Goal: Navigation & Orientation: Go to known website

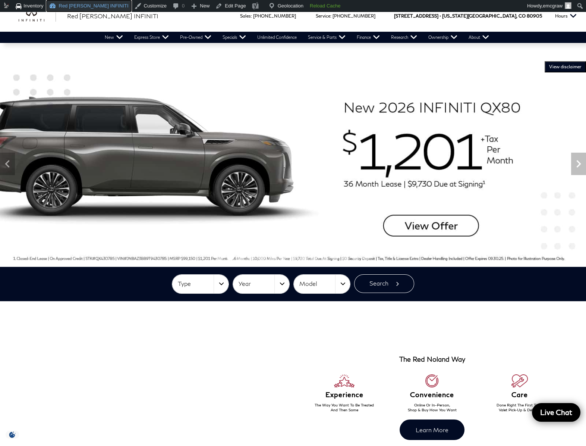
click at [59, 6] on link "Red [PERSON_NAME] INFINITI" at bounding box center [88, 6] width 85 height 12
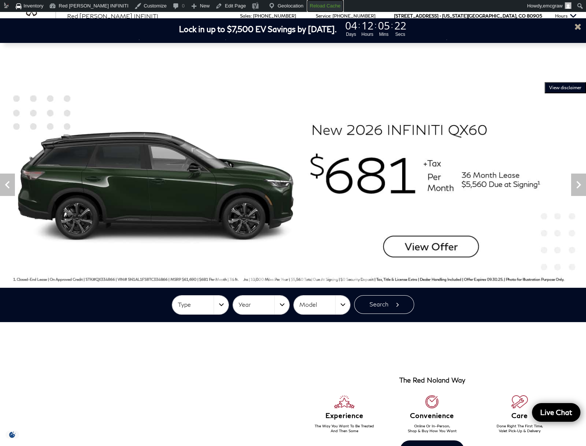
click at [307, 0] on link "Reload Cache" at bounding box center [325, 6] width 36 height 12
